Goal: Task Accomplishment & Management: Manage account settings

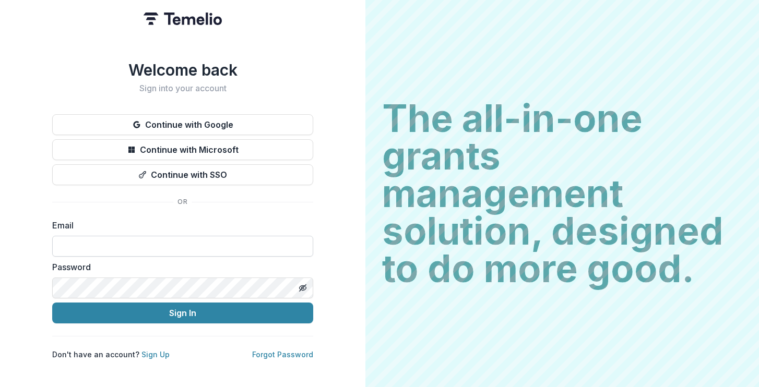
click at [157, 247] on input at bounding box center [182, 246] width 261 height 21
type input "**********"
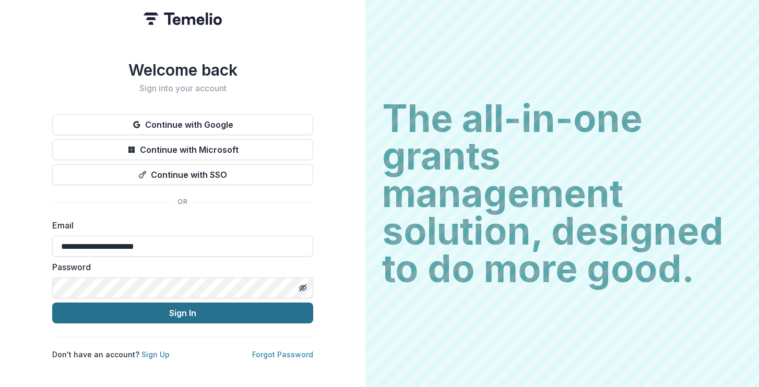
click at [188, 308] on button "Sign In" at bounding box center [182, 313] width 261 height 21
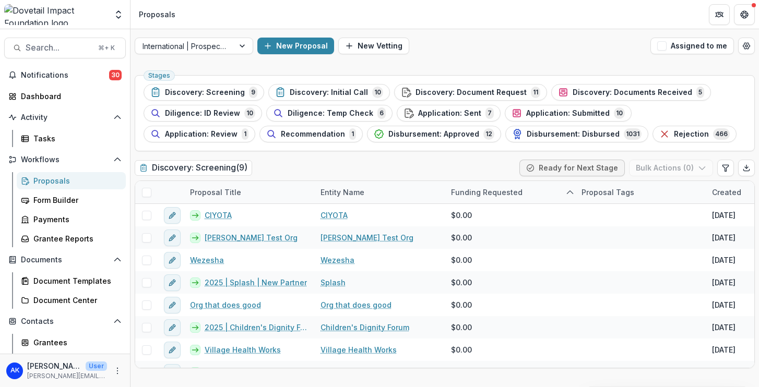
click at [94, 16] on div at bounding box center [55, 14] width 103 height 21
click at [121, 17] on icon "Open entity switcher" at bounding box center [118, 14] width 10 height 10
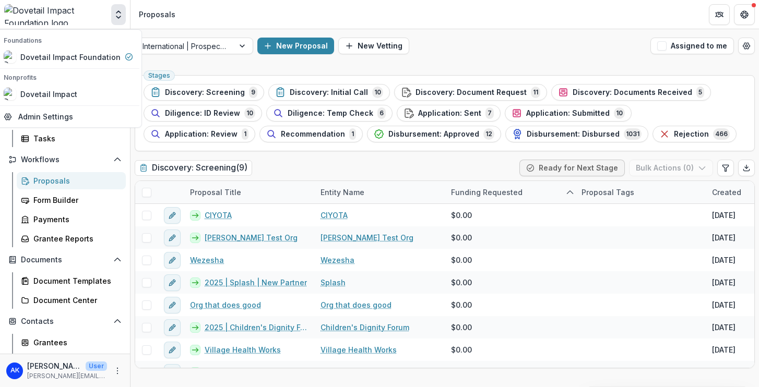
click at [121, 17] on icon "Open entity switcher" at bounding box center [118, 14] width 10 height 10
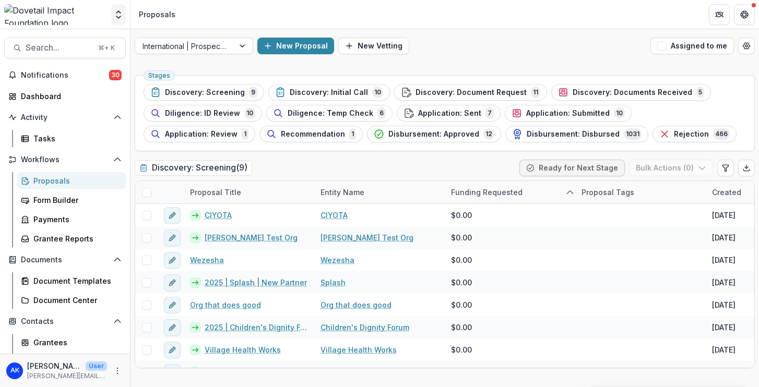
click at [121, 17] on icon "Open entity switcher" at bounding box center [118, 14] width 10 height 10
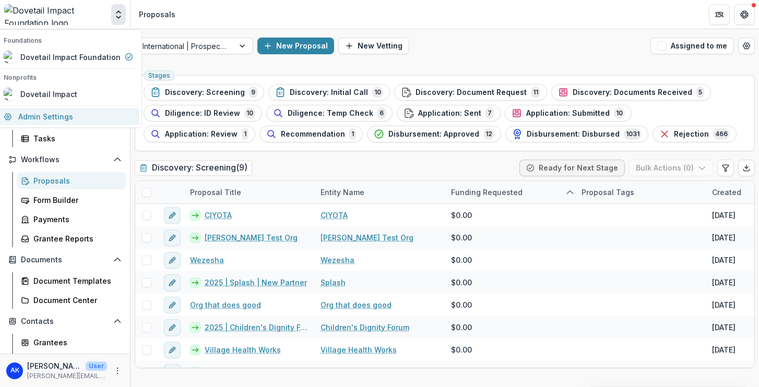
click at [81, 117] on link "Admin Settings" at bounding box center [68, 116] width 142 height 17
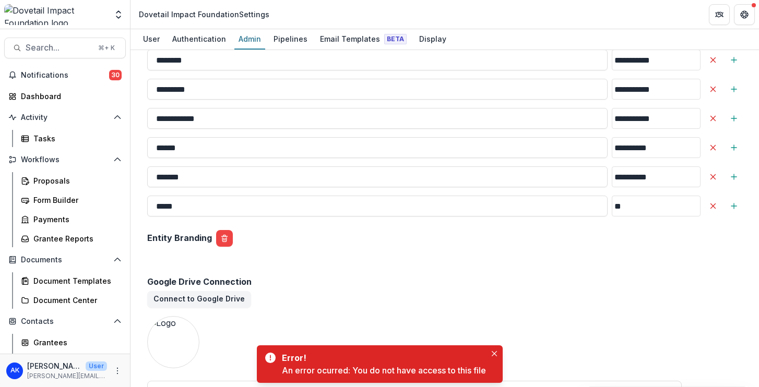
scroll to position [1540, 0]
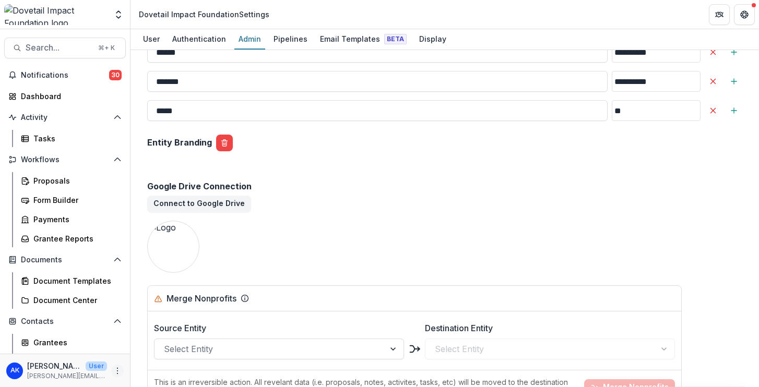
click at [113, 373] on icon "More" at bounding box center [117, 371] width 8 height 8
click at [150, 369] on button "Logout" at bounding box center [183, 366] width 112 height 17
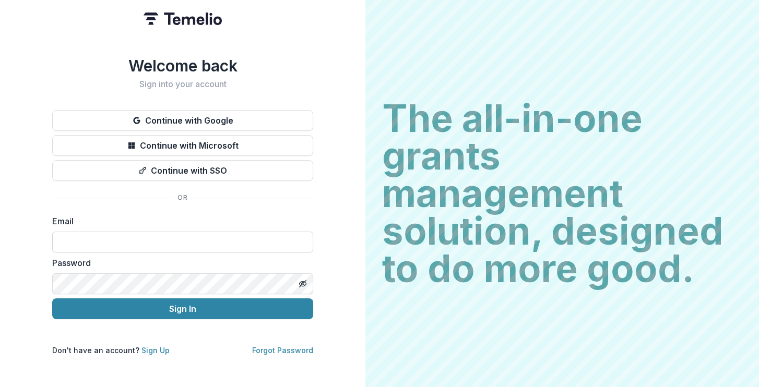
click at [140, 239] on input at bounding box center [182, 242] width 261 height 21
type input "**********"
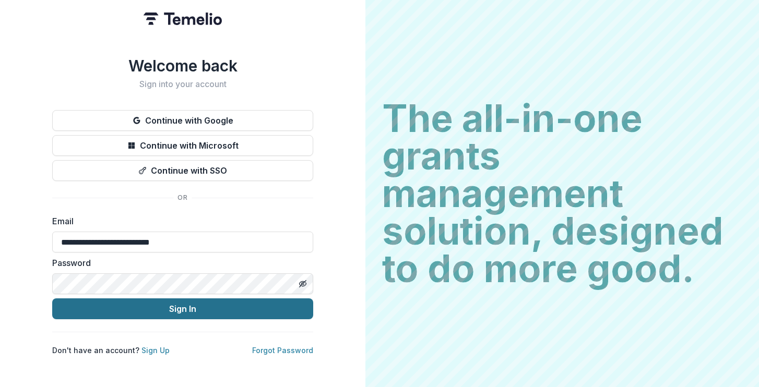
click at [187, 308] on button "Sign In" at bounding box center [182, 309] width 261 height 21
